Goal: Information Seeking & Learning: Find specific fact

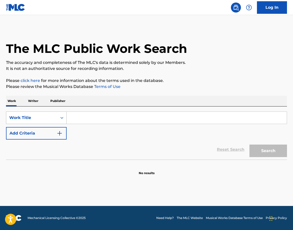
click at [54, 117] on div "Work Title" at bounding box center [31, 118] width 51 height 10
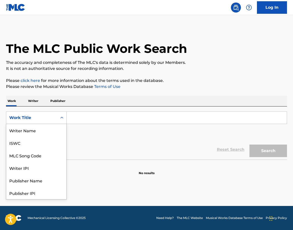
scroll to position [25, 0]
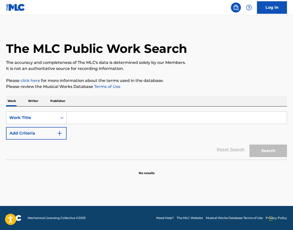
click at [91, 116] on input "Search Form" at bounding box center [177, 118] width 220 height 12
paste input "Entre Tus Brazos"
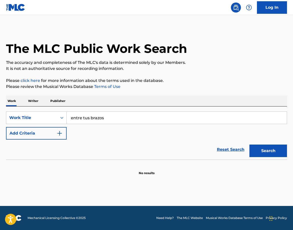
type input "entre tus brazos"
click at [275, 145] on button "Search" at bounding box center [268, 150] width 38 height 13
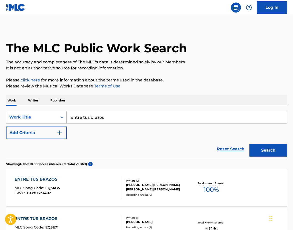
scroll to position [75, 0]
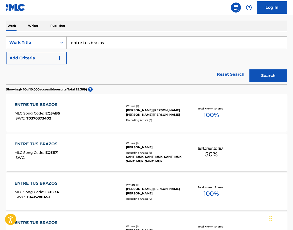
click at [51, 62] on button "Add Criteria" at bounding box center [36, 58] width 61 height 13
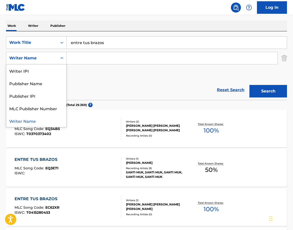
click at [47, 59] on div "Writer Name" at bounding box center [31, 58] width 45 height 6
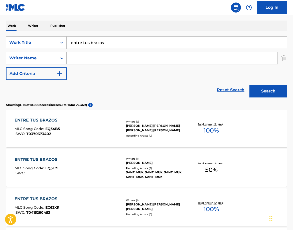
click at [48, 59] on div "Writer Name" at bounding box center [31, 58] width 45 height 6
click at [112, 58] on input "Search Form" at bounding box center [172, 58] width 211 height 12
paste input "[PERSON_NAME]"
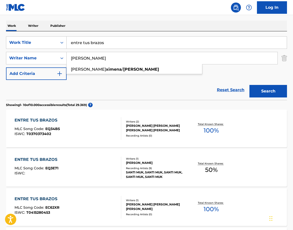
click at [249, 85] on button "Search" at bounding box center [268, 91] width 38 height 13
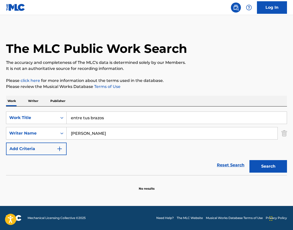
scroll to position [0, 0]
click at [99, 133] on input "[PERSON_NAME]" at bounding box center [172, 133] width 211 height 12
click at [58, 135] on div "SearchWithCriteriad307176e-8eb7-43c3-b82b-9e6fe62dc671 Writer Name [PERSON_NAME]" at bounding box center [146, 133] width 281 height 13
paste input "["
drag, startPoint x: 100, startPoint y: 137, endPoint x: 41, endPoint y: 135, distance: 59.1
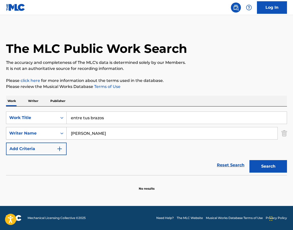
click at [41, 135] on div "SearchWithCriteriad307176e-8eb7-43c3-b82b-9e6fe62dc671 Writer Name [PERSON_NAME]" at bounding box center [146, 133] width 281 height 13
type input "["
paste input "[PERSON_NAME]"
click at [269, 168] on button "Search" at bounding box center [268, 166] width 38 height 13
drag, startPoint x: 103, startPoint y: 130, endPoint x: 61, endPoint y: 128, distance: 42.6
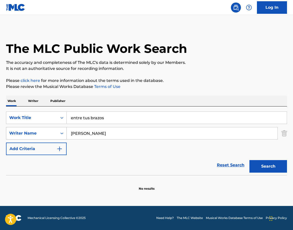
click at [61, 128] on div "SearchWithCriteriad307176e-8eb7-43c3-b82b-9e6fe62dc671 Writer Name [PERSON_NAME]" at bounding box center [146, 133] width 281 height 13
paste input "[PERSON_NAME]"
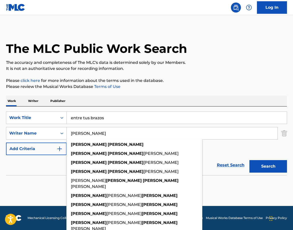
type input "[PERSON_NAME]"
click at [260, 165] on button "Search" at bounding box center [268, 166] width 38 height 13
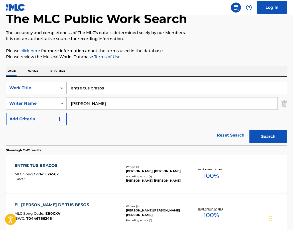
scroll to position [75, 0]
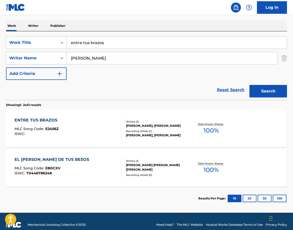
click at [40, 117] on div "ENTRE TUS BRAZOS" at bounding box center [37, 120] width 45 height 6
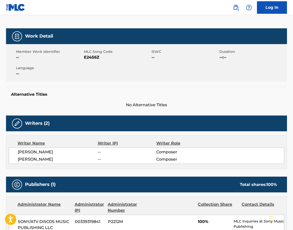
scroll to position [9, 0]
